Goal: Information Seeking & Learning: Learn about a topic

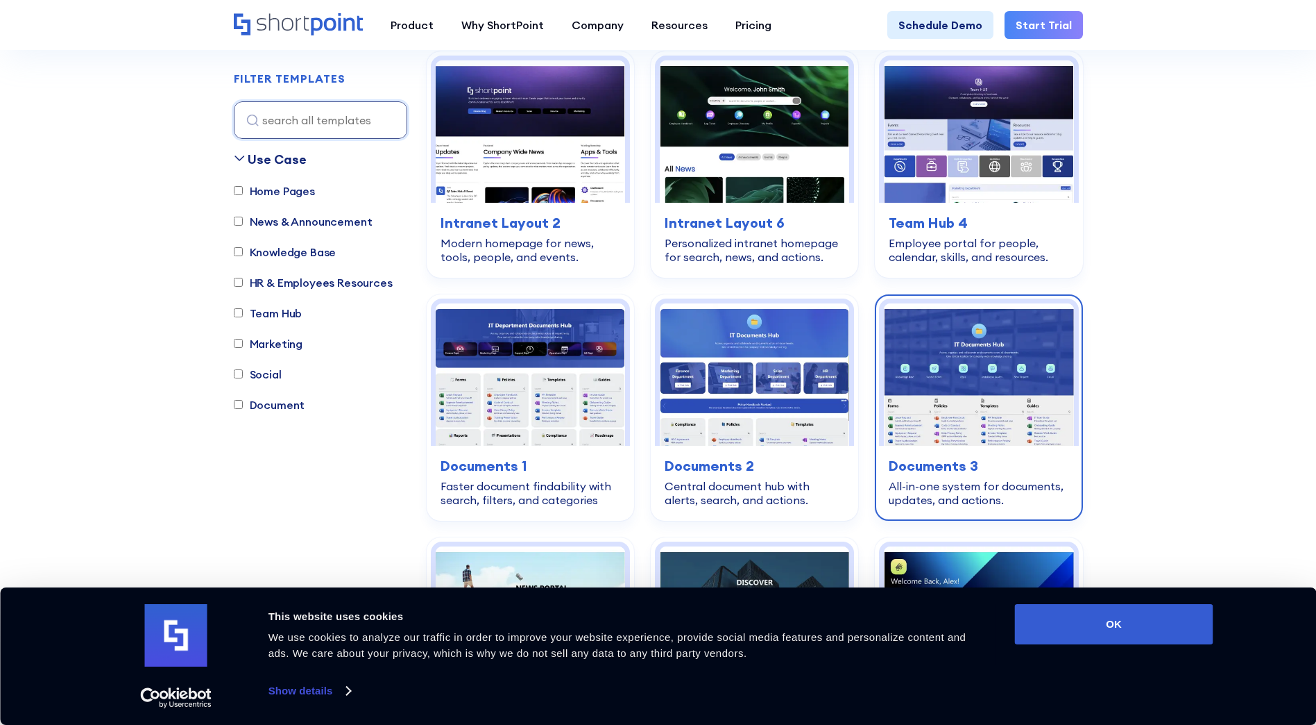
scroll to position [416, 0]
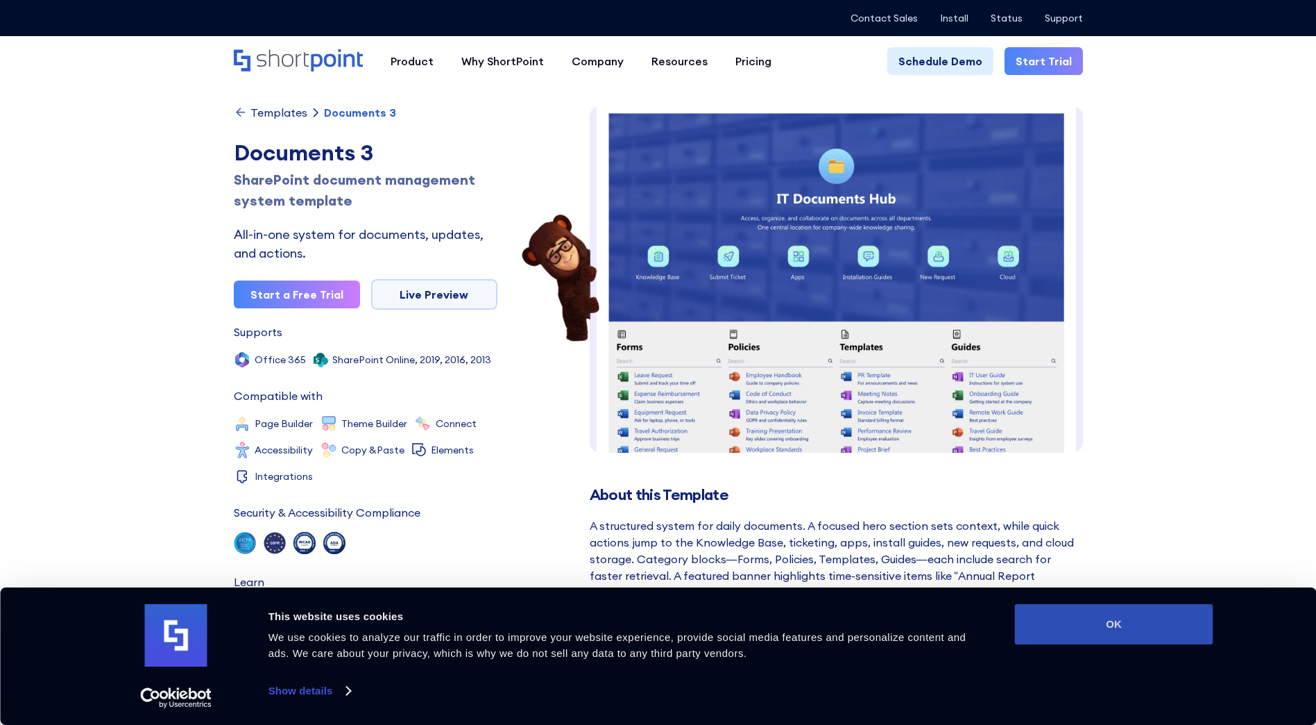
click at [1103, 636] on button "OK" at bounding box center [1114, 624] width 198 height 40
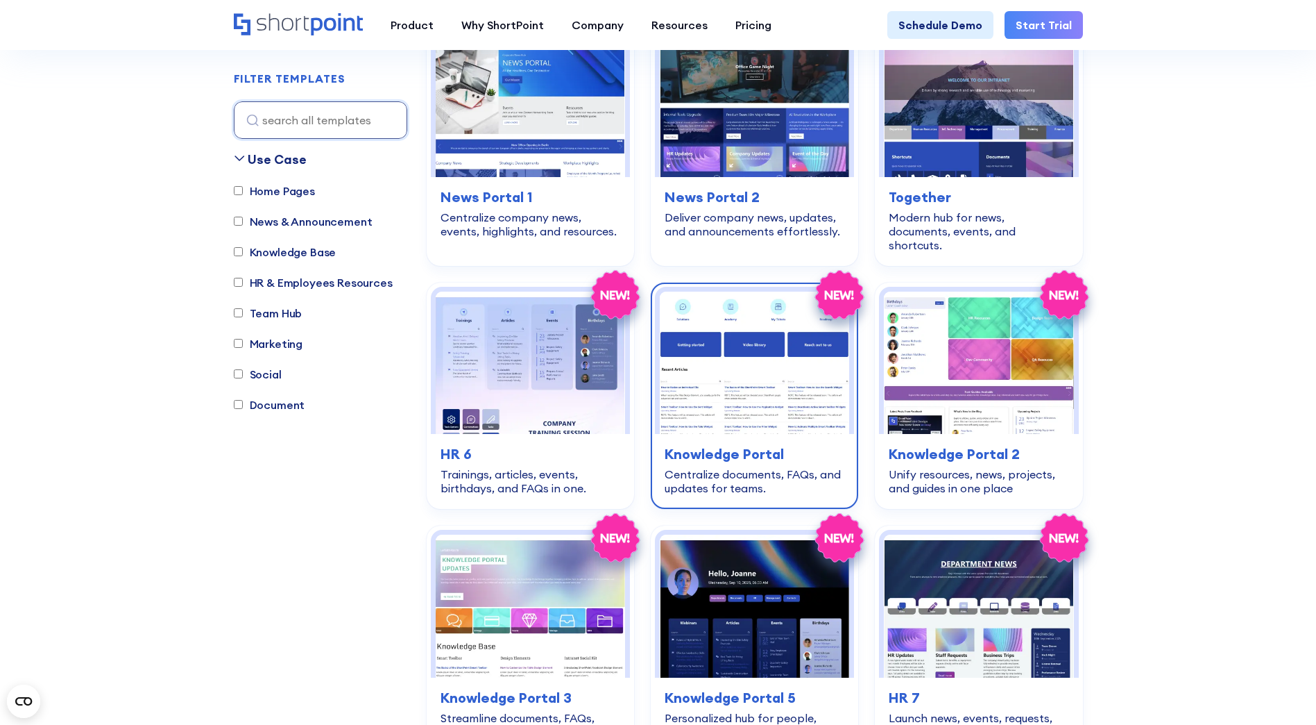
scroll to position [2915, 0]
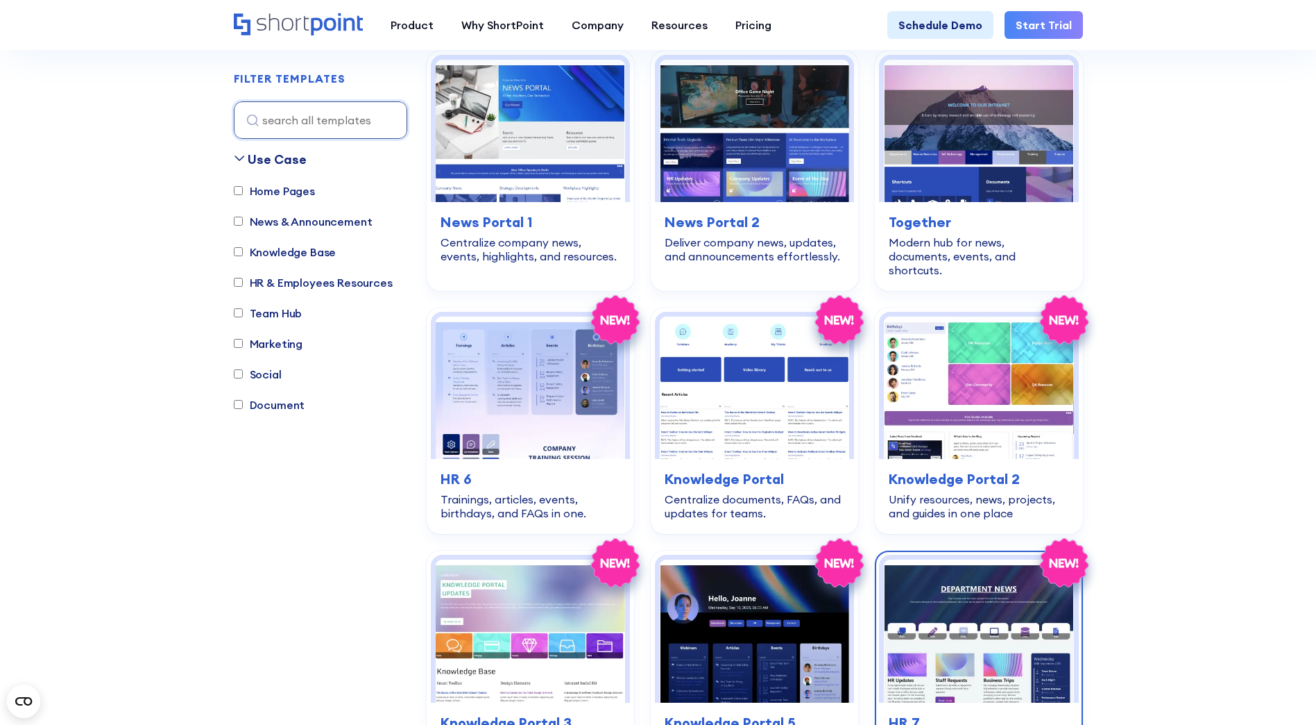
click at [981, 580] on img at bounding box center [978, 630] width 189 height 142
